Goal: Transaction & Acquisition: Purchase product/service

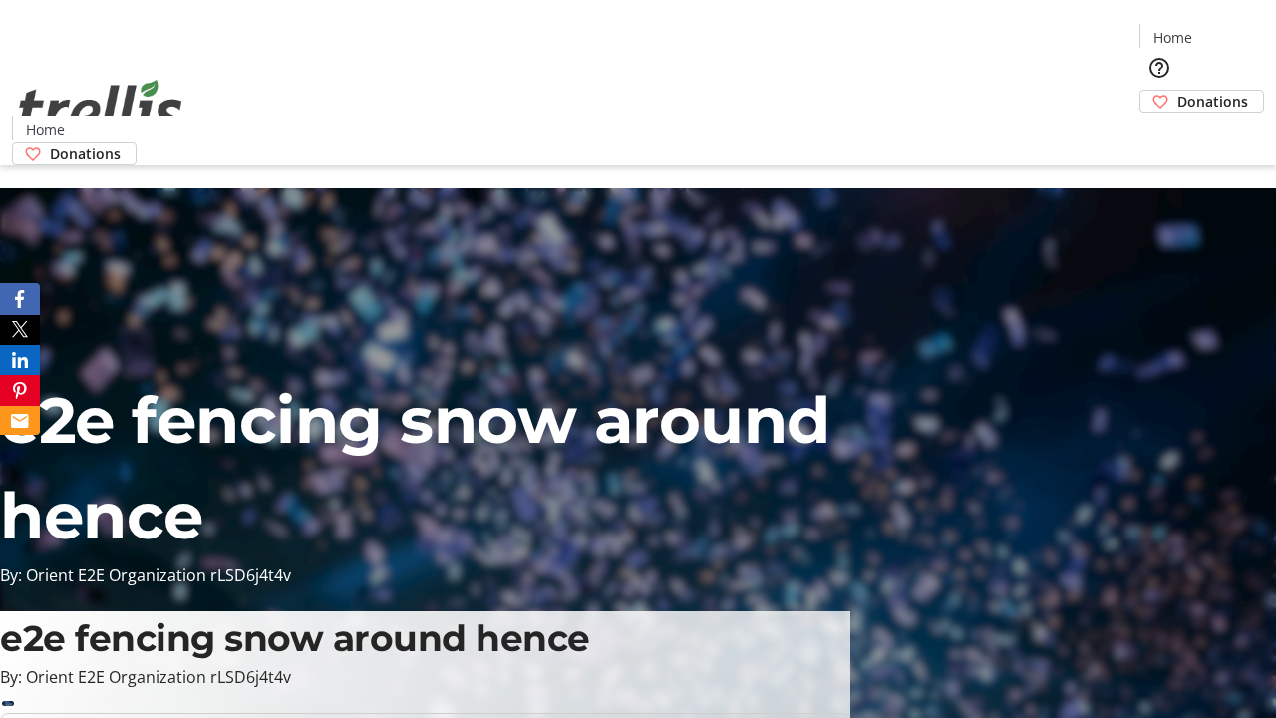
click at [1177, 91] on span "Donations" at bounding box center [1212, 101] width 71 height 21
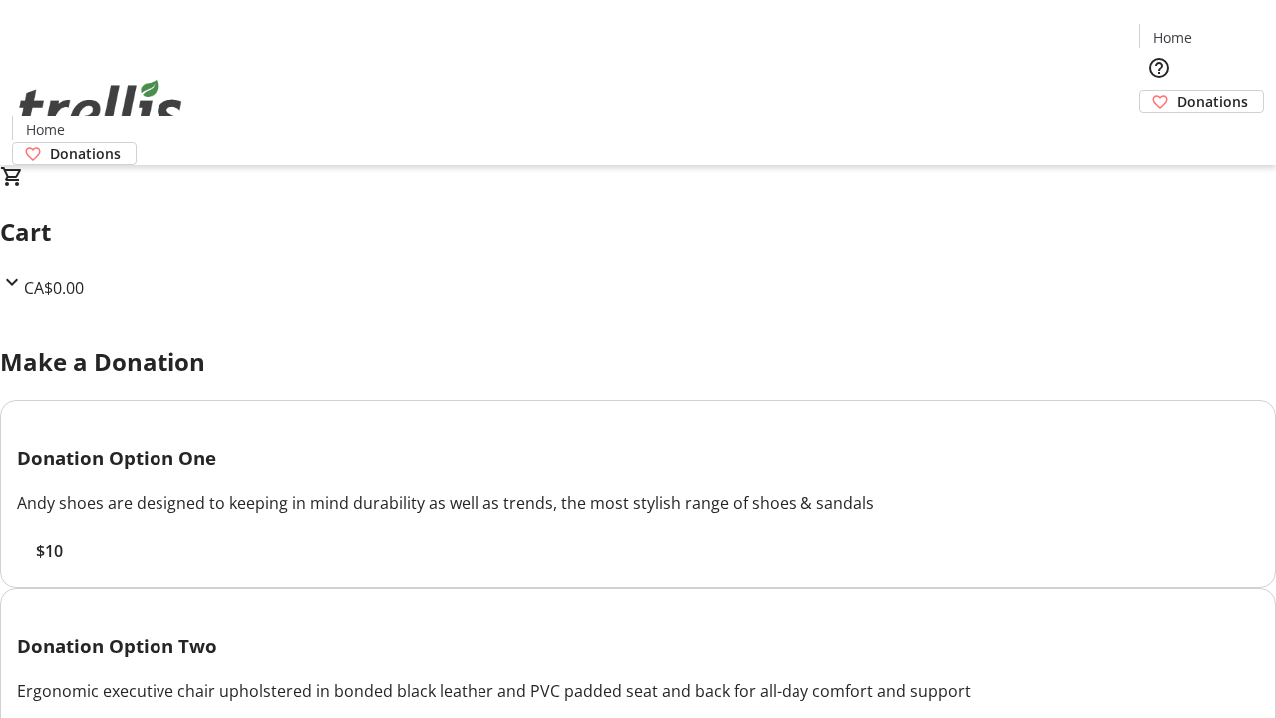
click at [63, 563] on span "$10" at bounding box center [49, 551] width 27 height 24
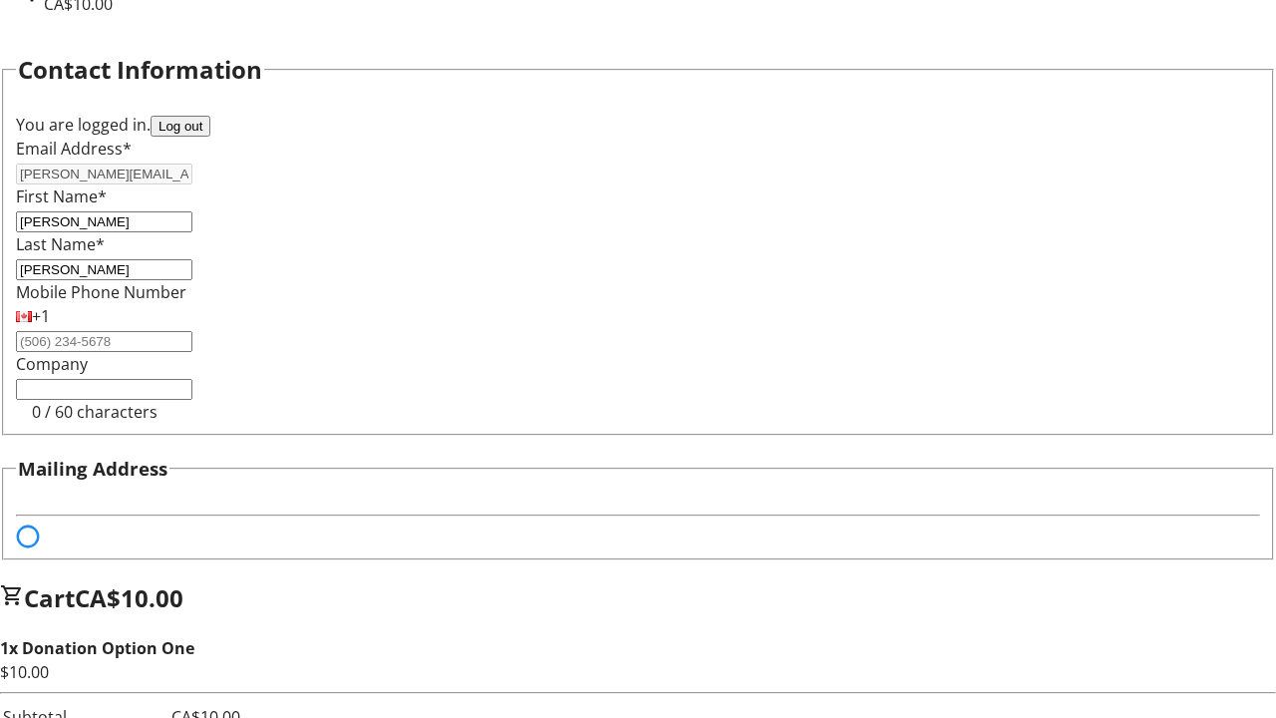
select select "BC"
select select "CA"
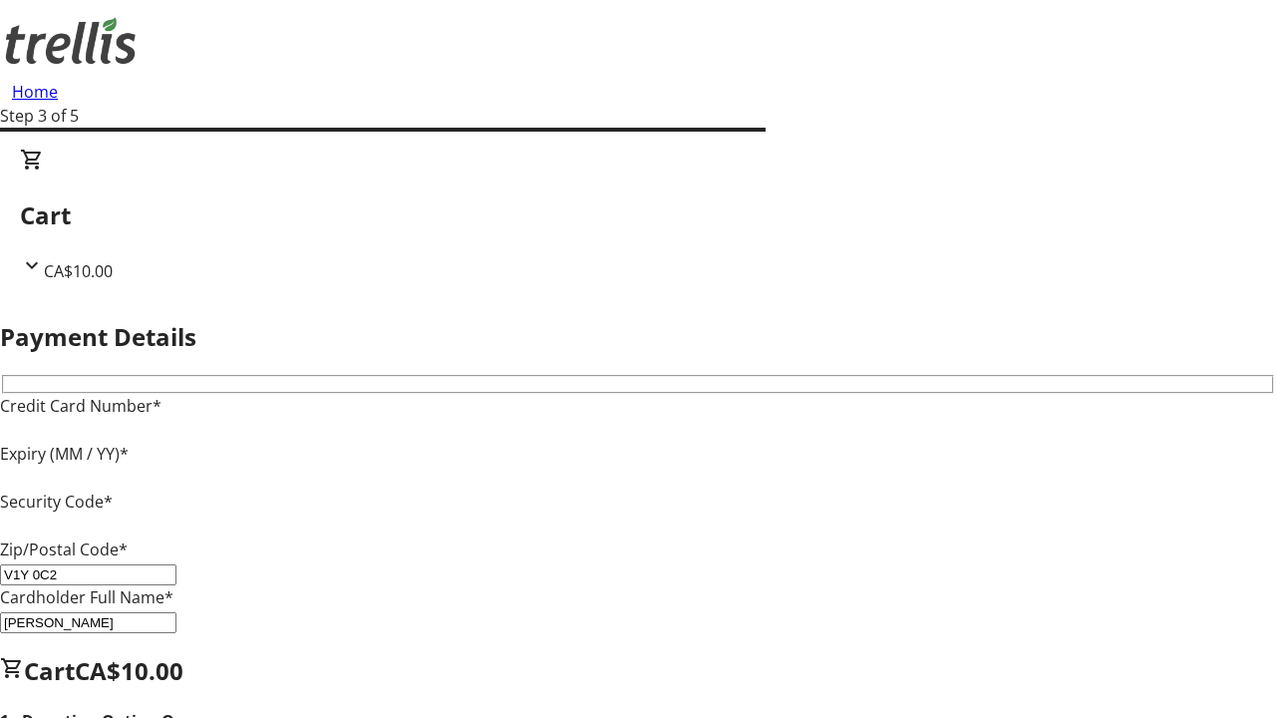
type input "V1Y 0C2"
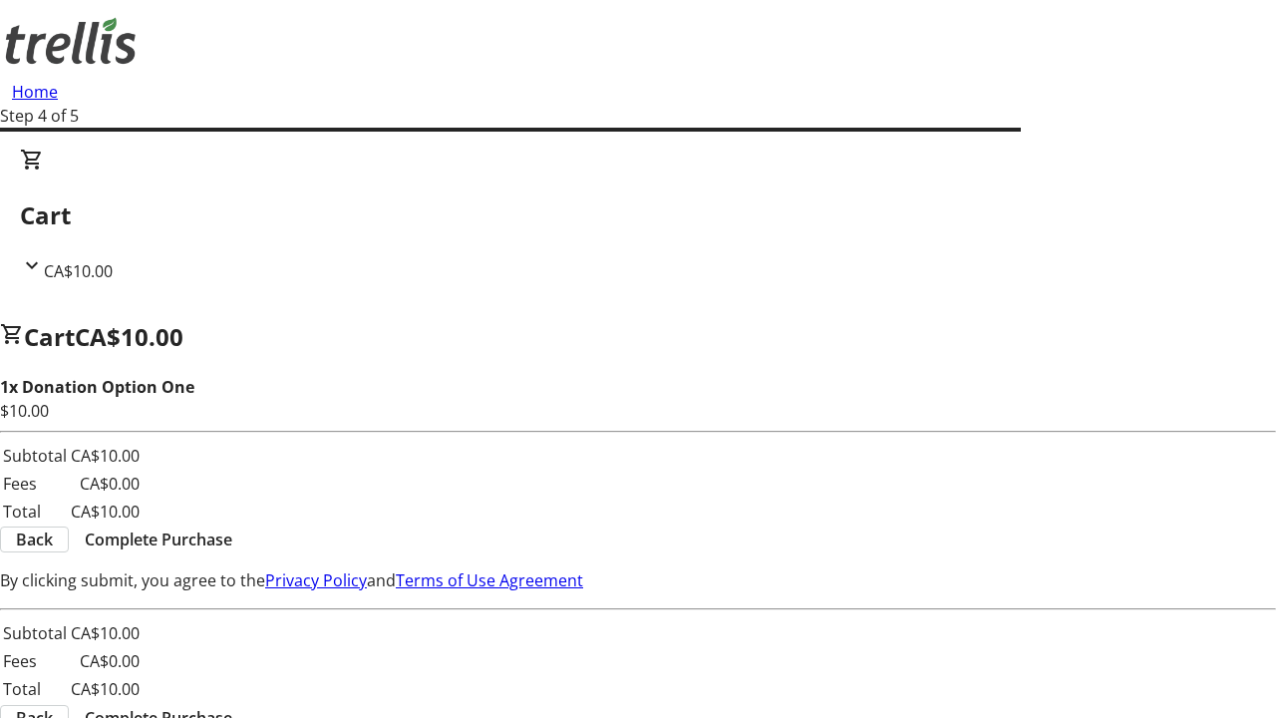
click at [232, 527] on span "Complete Purchase" at bounding box center [158, 539] width 147 height 24
